Goal: Task Accomplishment & Management: Complete application form

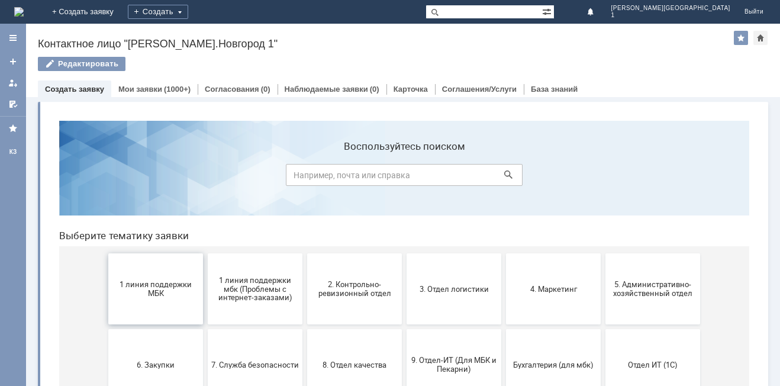
click at [148, 316] on button "1 линия поддержки МБК" at bounding box center [155, 288] width 95 height 71
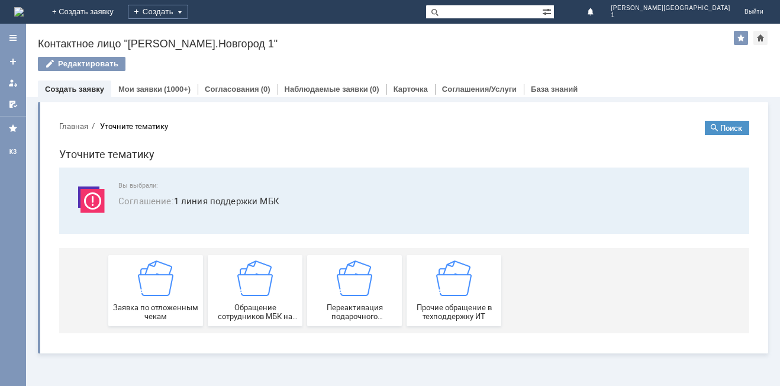
click at [148, 316] on span "Заявка по отложенным чекам" at bounding box center [156, 312] width 88 height 18
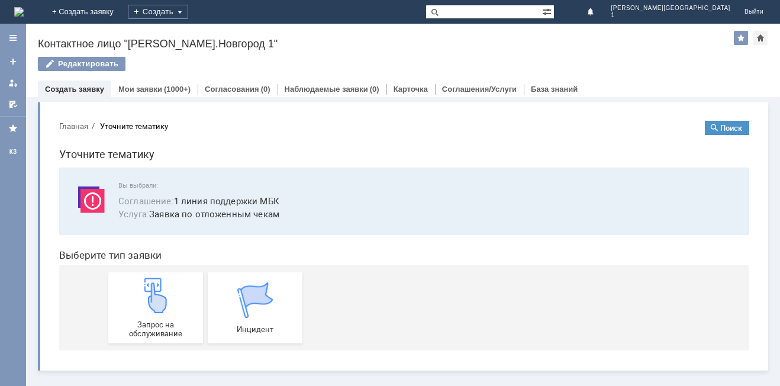
click at [148, 316] on div "Запрос на обслуживание" at bounding box center [156, 308] width 88 height 60
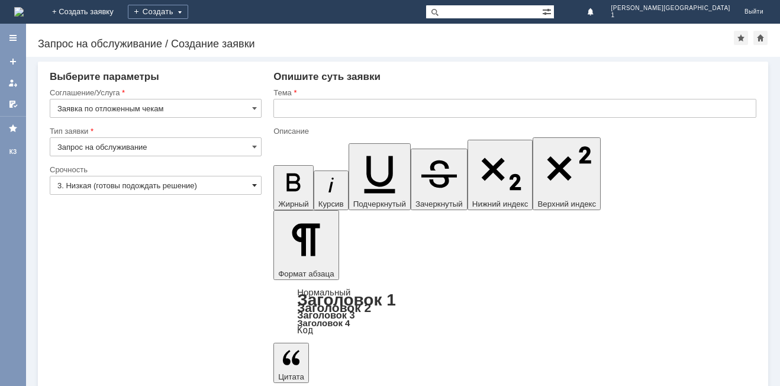
click at [254, 187] on span at bounding box center [254, 185] width 5 height 9
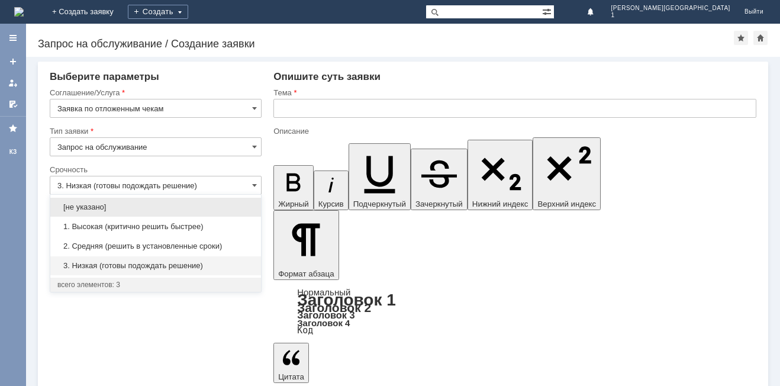
drag, startPoint x: 236, startPoint y: 245, endPoint x: 291, endPoint y: 110, distance: 145.8
click at [237, 244] on span "2. Средняя (решить в установленные сроки)" at bounding box center [155, 246] width 197 height 9
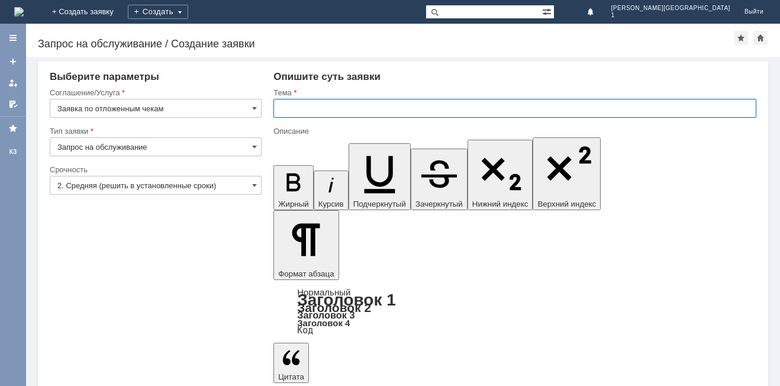
click at [295, 105] on input "text" at bounding box center [515, 108] width 483 height 19
type input "2. Средняя (решить в установленные сроки)"
type input "отл. чек"
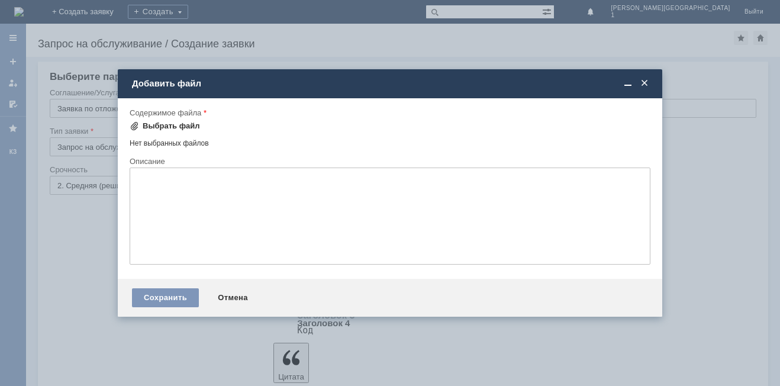
click at [176, 122] on div "Выбрать файл" at bounding box center [171, 125] width 57 height 9
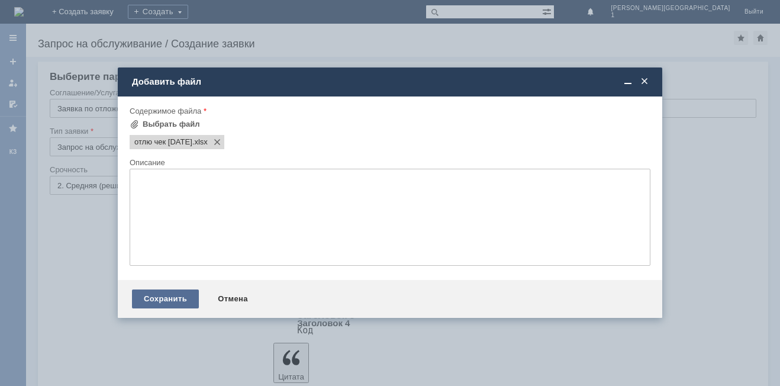
click at [168, 304] on div "Сохранить" at bounding box center [165, 299] width 67 height 19
